Goal: Task Accomplishment & Management: Manage account settings

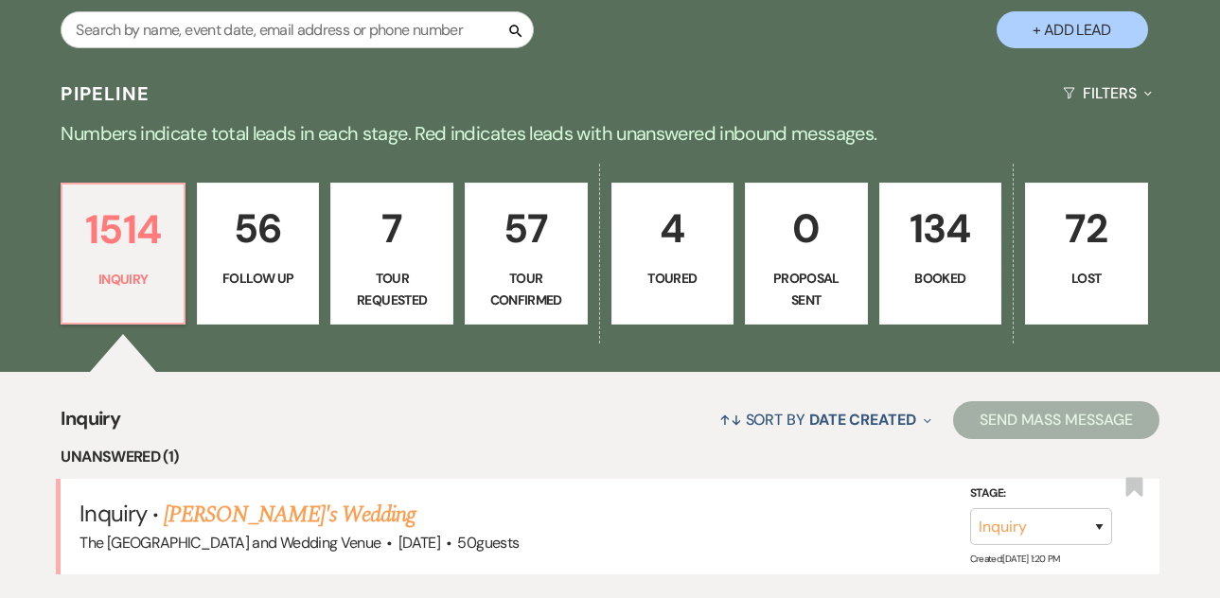
scroll to position [449, 0]
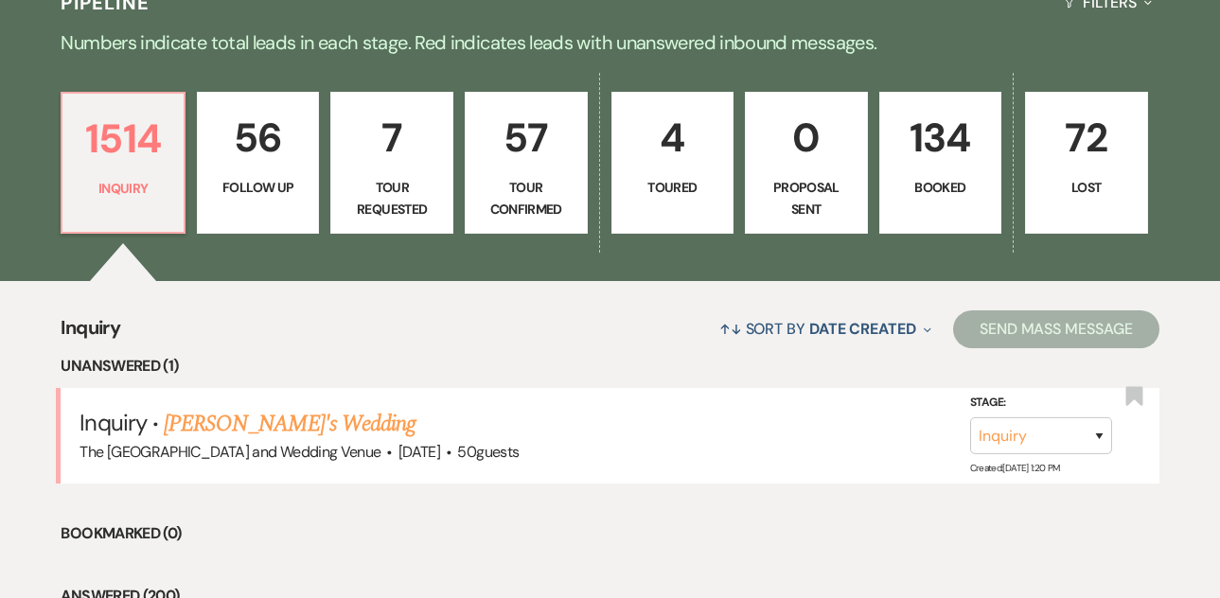
click at [264, 417] on link "[PERSON_NAME]'s Wedding" at bounding box center [290, 424] width 252 height 34
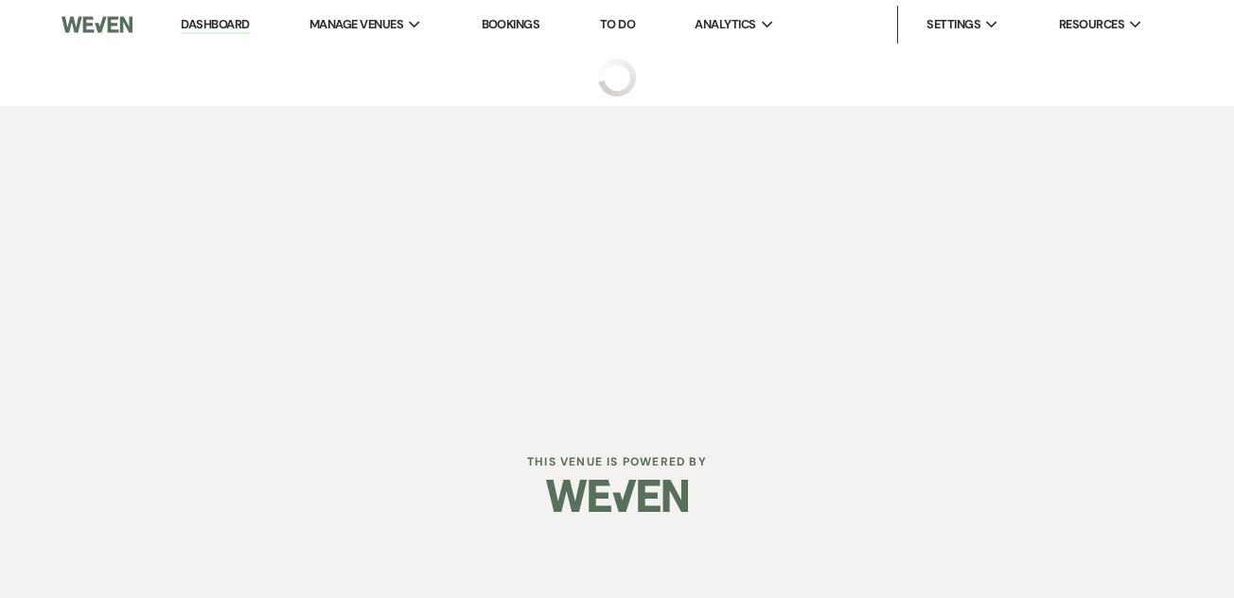
select select "3"
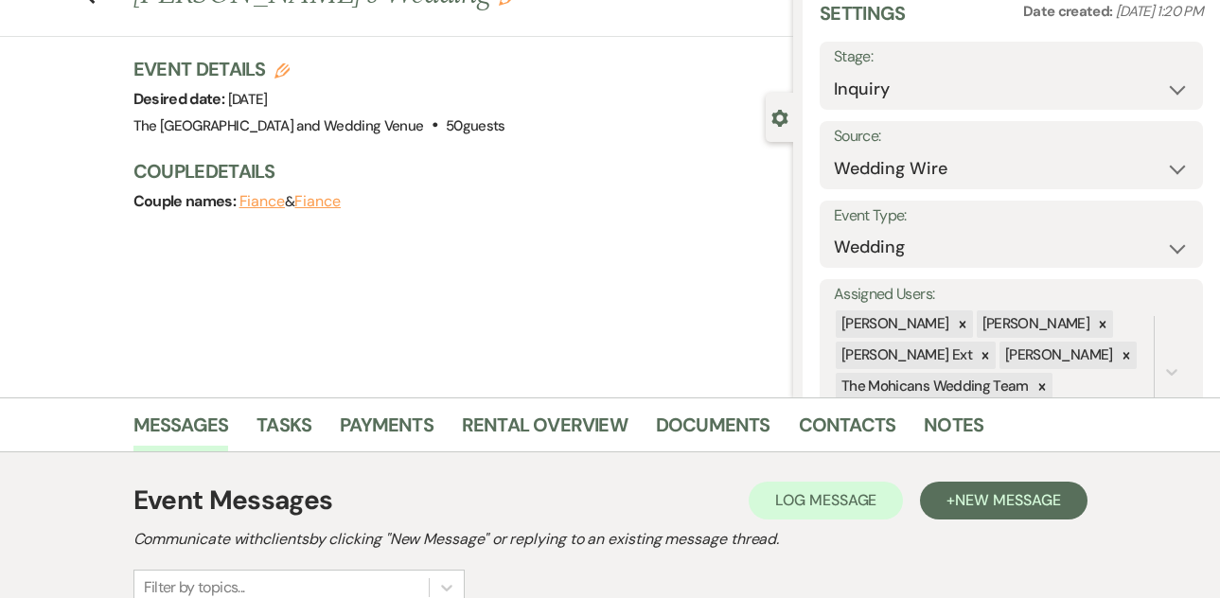
scroll to position [268, 0]
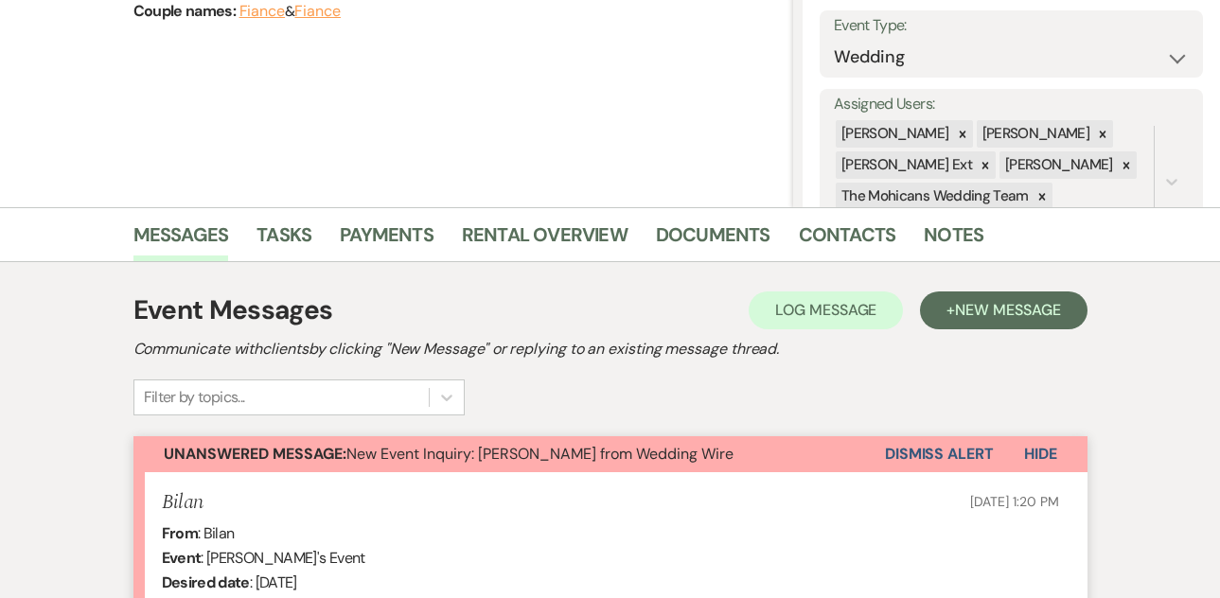
click at [893, 453] on button "Dismiss Alert" at bounding box center [939, 454] width 109 height 36
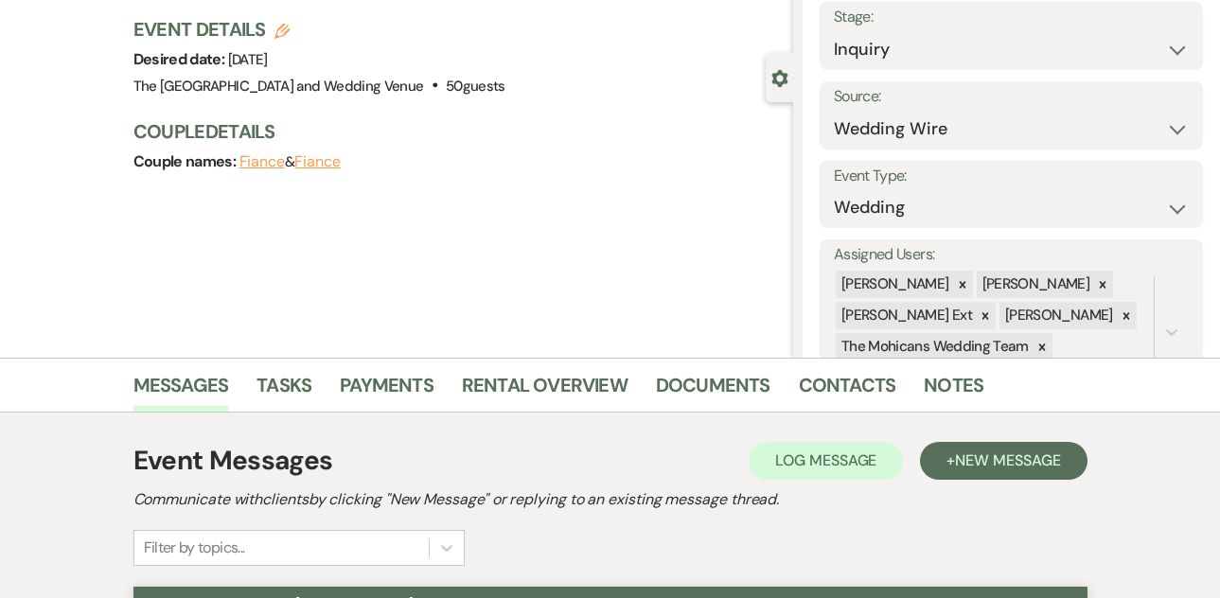
scroll to position [0, 0]
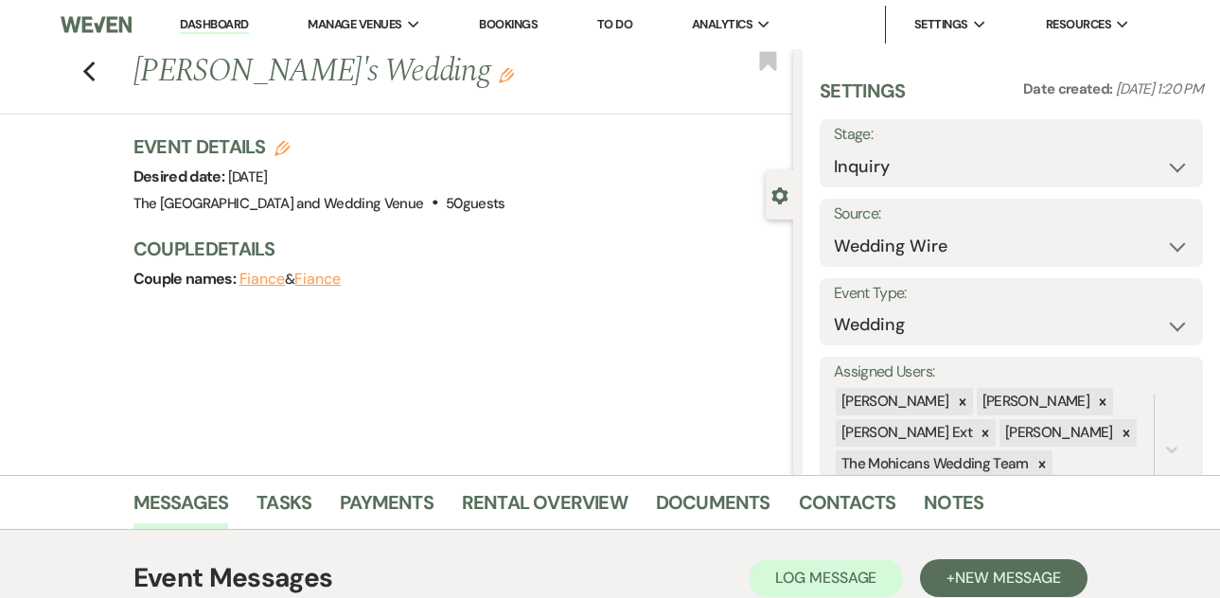
click at [218, 28] on link "Dashboard" at bounding box center [214, 25] width 68 height 18
